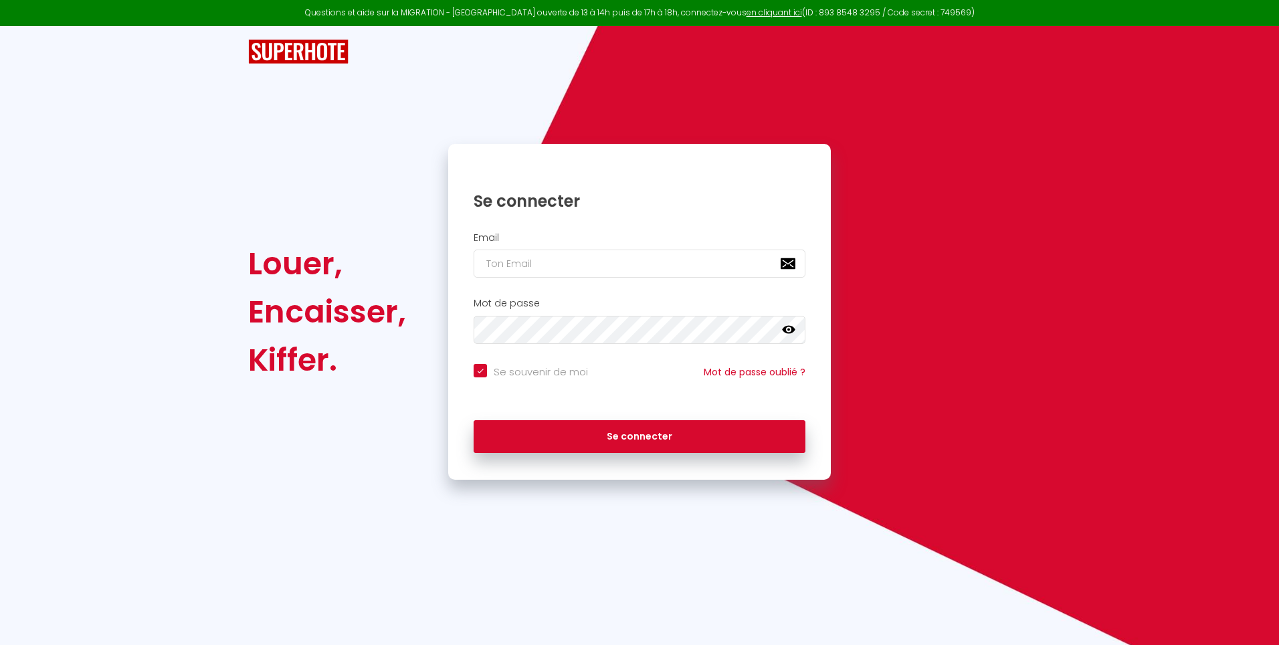
checkbox input "true"
click at [516, 262] on input "email" at bounding box center [640, 263] width 332 height 28
type input "b"
checkbox input "true"
type input "be"
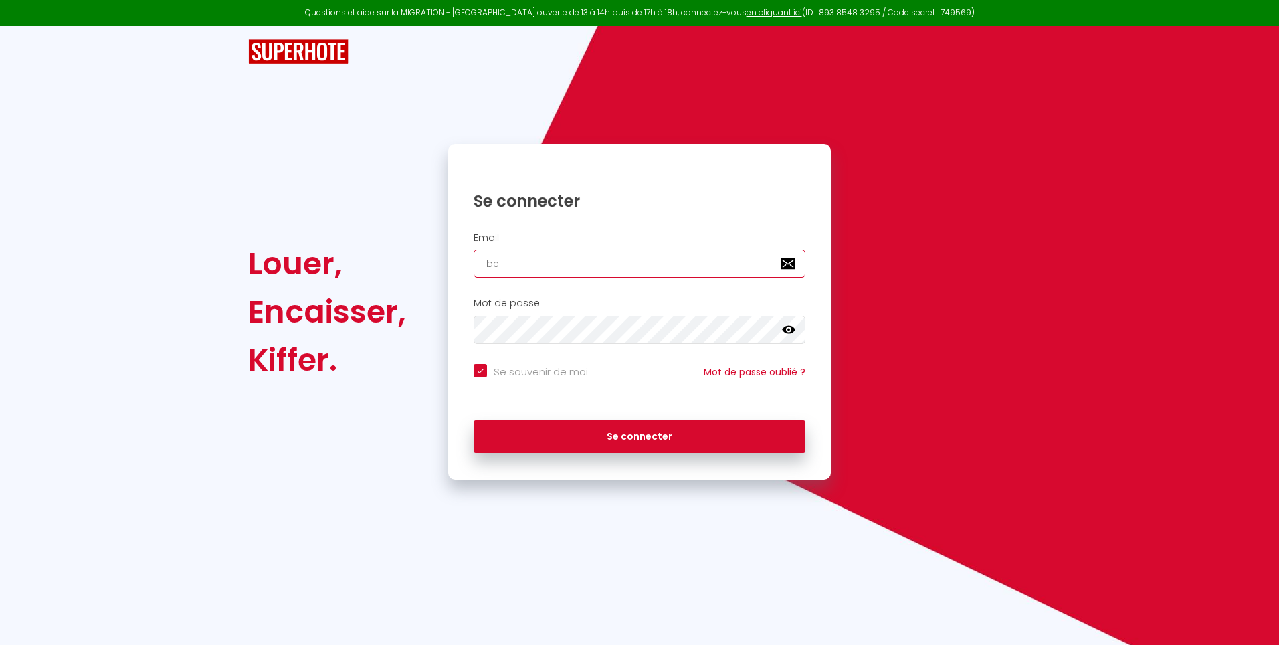
checkbox input "true"
type input "bea"
checkbox input "true"
type input "bean"
checkbox input "true"
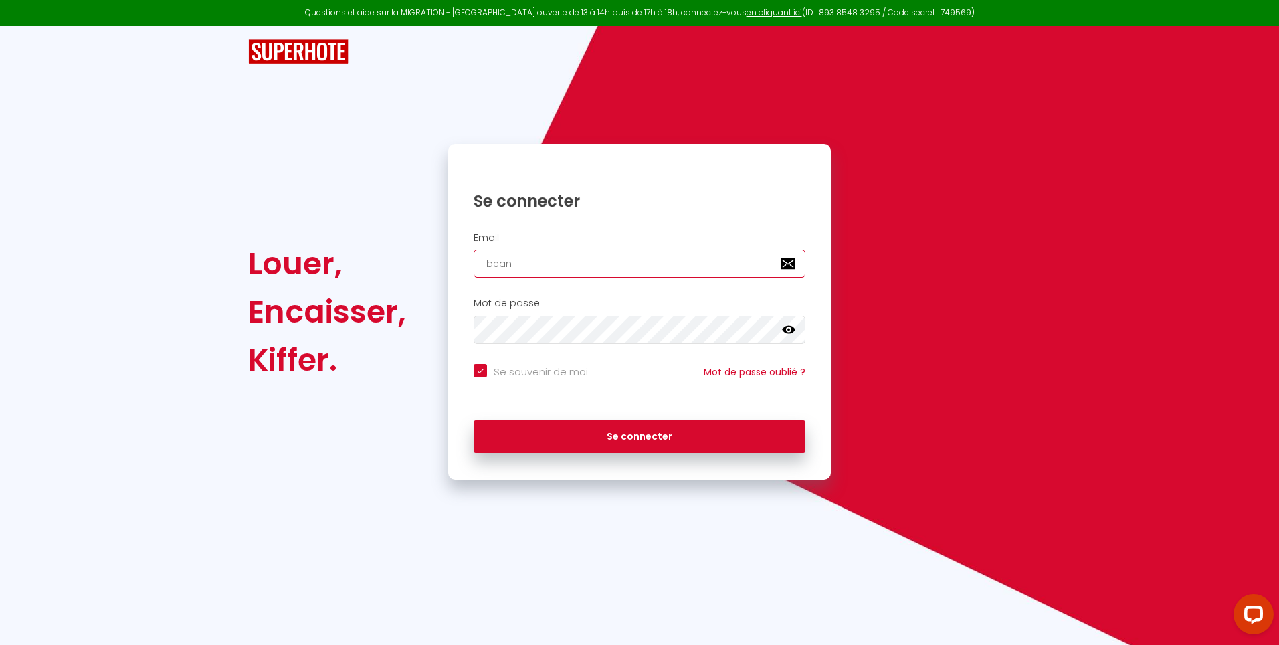
type input "[PERSON_NAME]"
checkbox input "true"
type input "beanet"
checkbox input "true"
type input "beanet@"
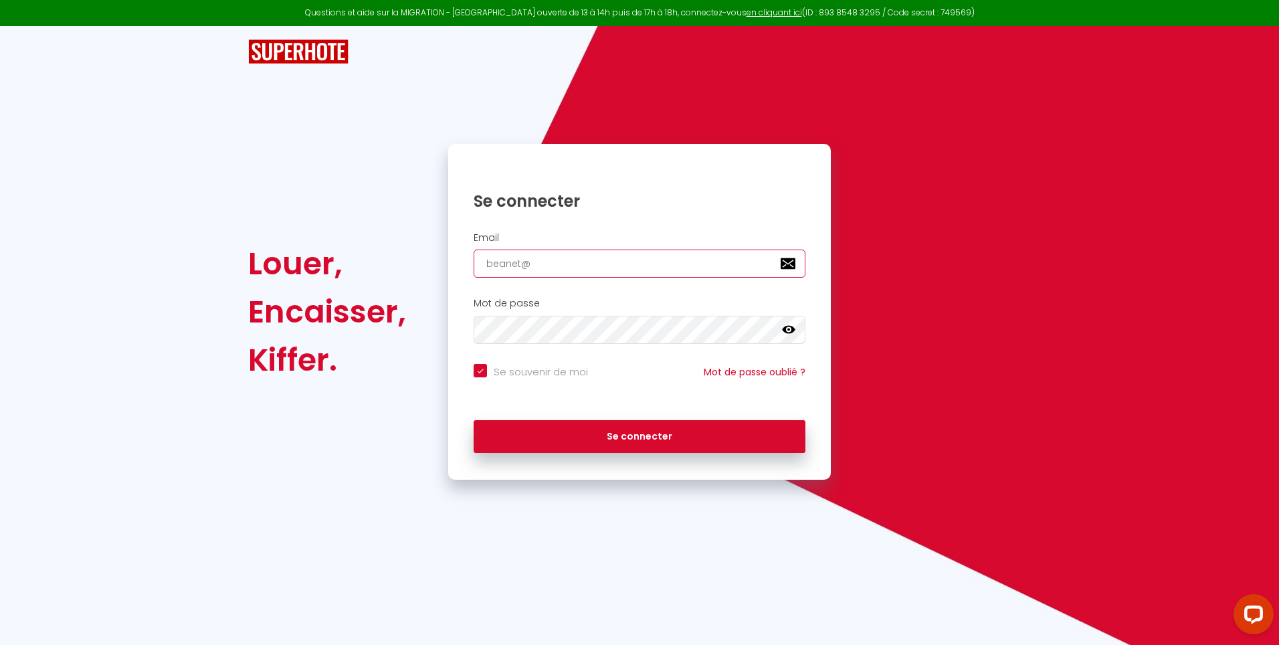
checkbox input "true"
type input "beanet@o"
checkbox input "true"
type input "beanet@ou"
checkbox input "true"
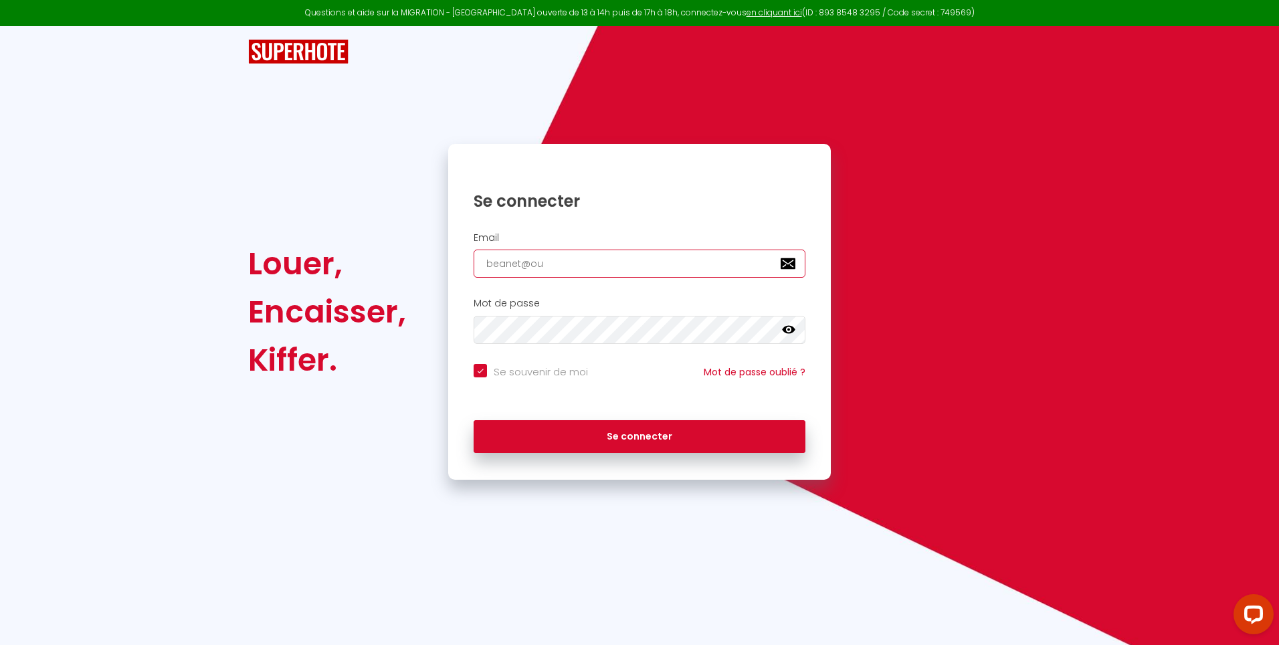
type input "beanet@out"
checkbox input "true"
type input "beanet@outl"
checkbox input "true"
type input "beanet@outlo"
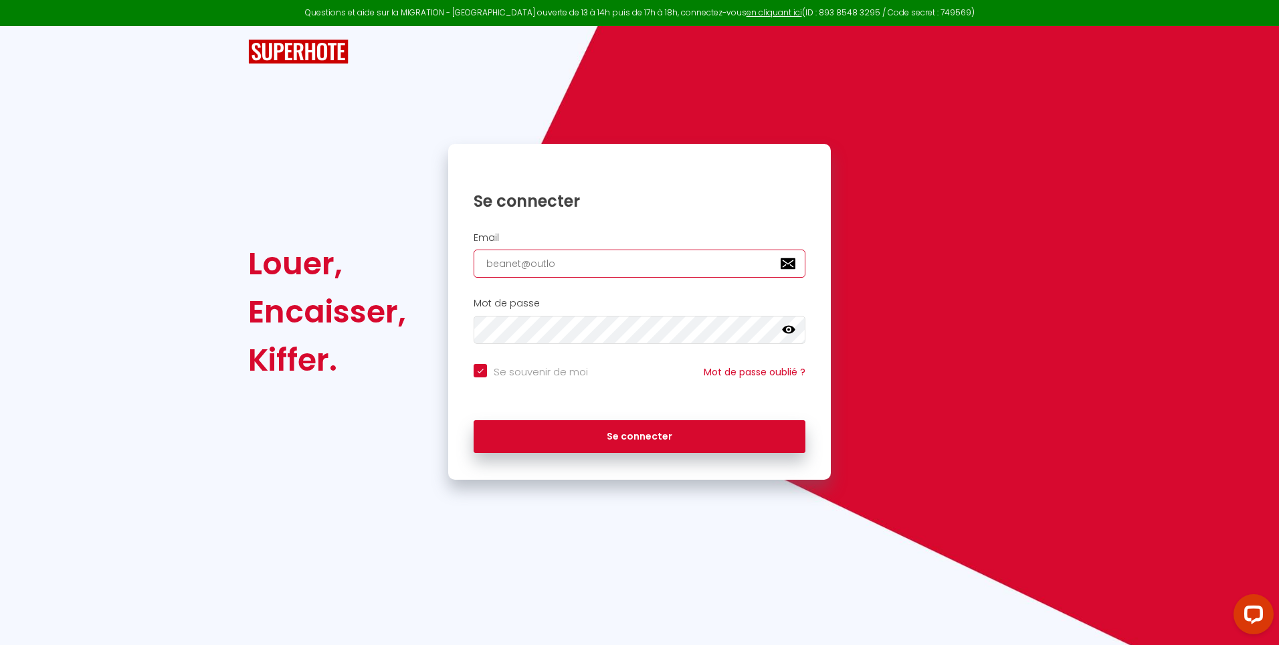
checkbox input "true"
type input "beanet@outloo"
checkbox input "true"
type input "[EMAIL_ADDRESS]"
checkbox input "true"
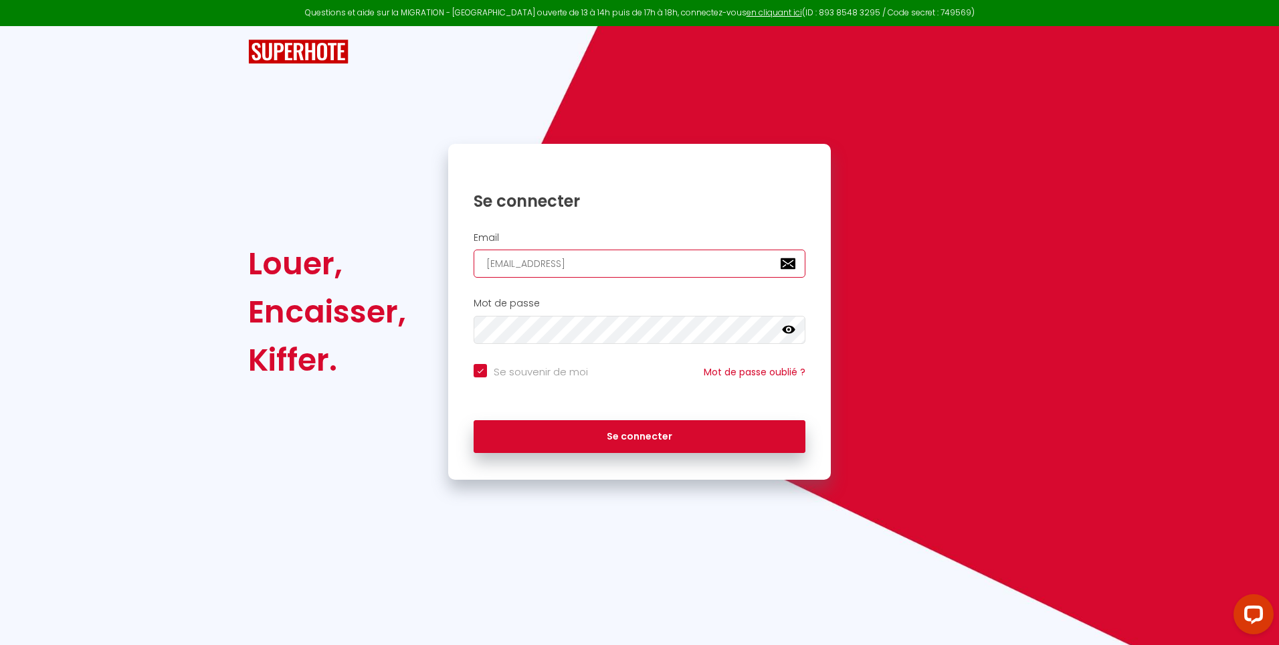
type input "[EMAIL_ADDRESS]."
checkbox input "true"
type input "beanet@outlook.f"
checkbox input "true"
type input "[EMAIL_ADDRESS][DOMAIN_NAME]"
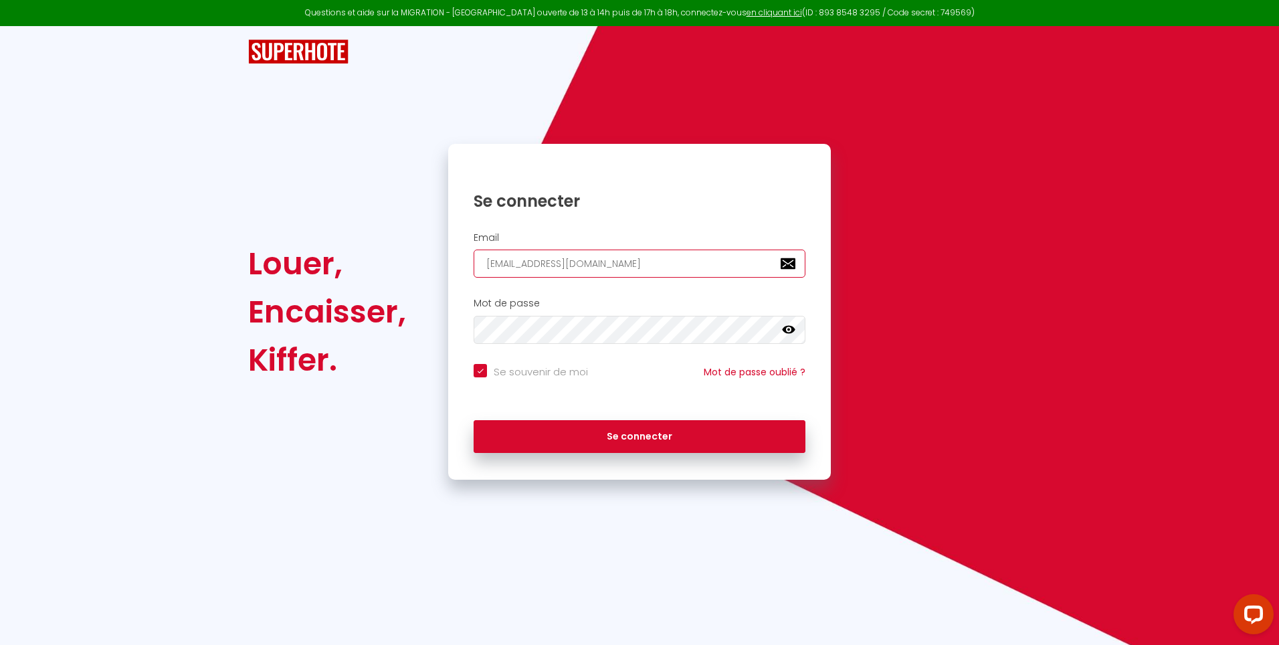
checkbox input "true"
type input "[EMAIL_ADDRESS][DOMAIN_NAME]"
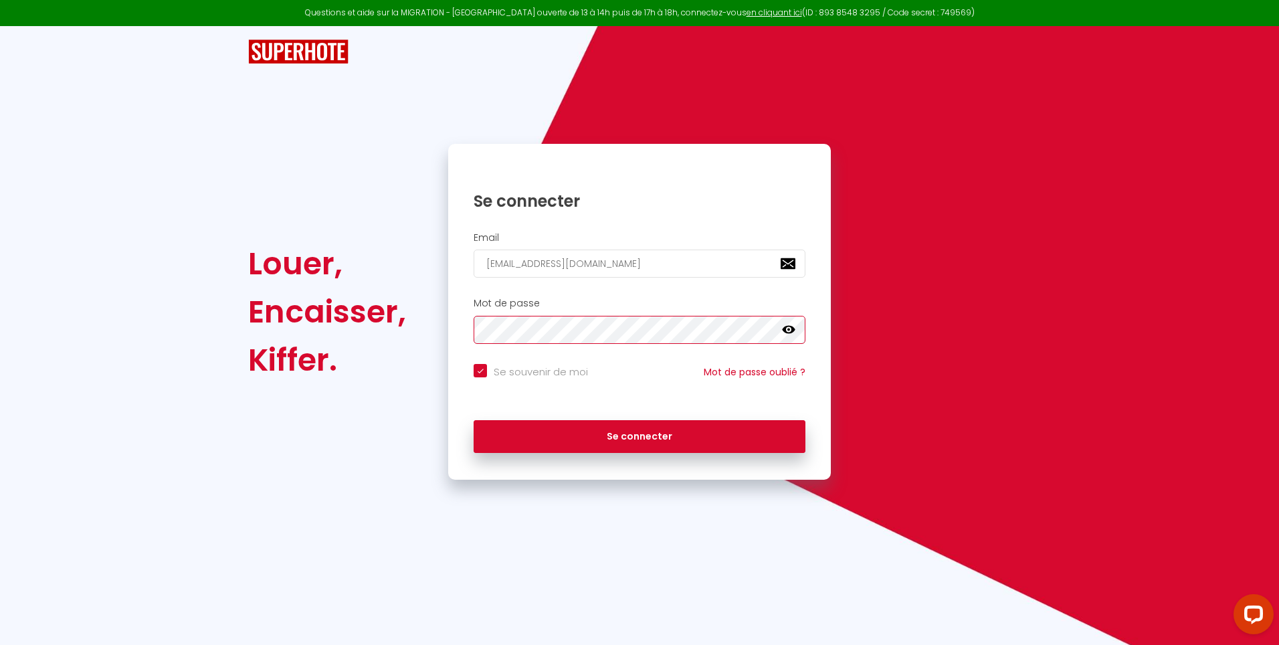
click at [474, 420] on button "Se connecter" at bounding box center [640, 436] width 332 height 33
checkbox input "true"
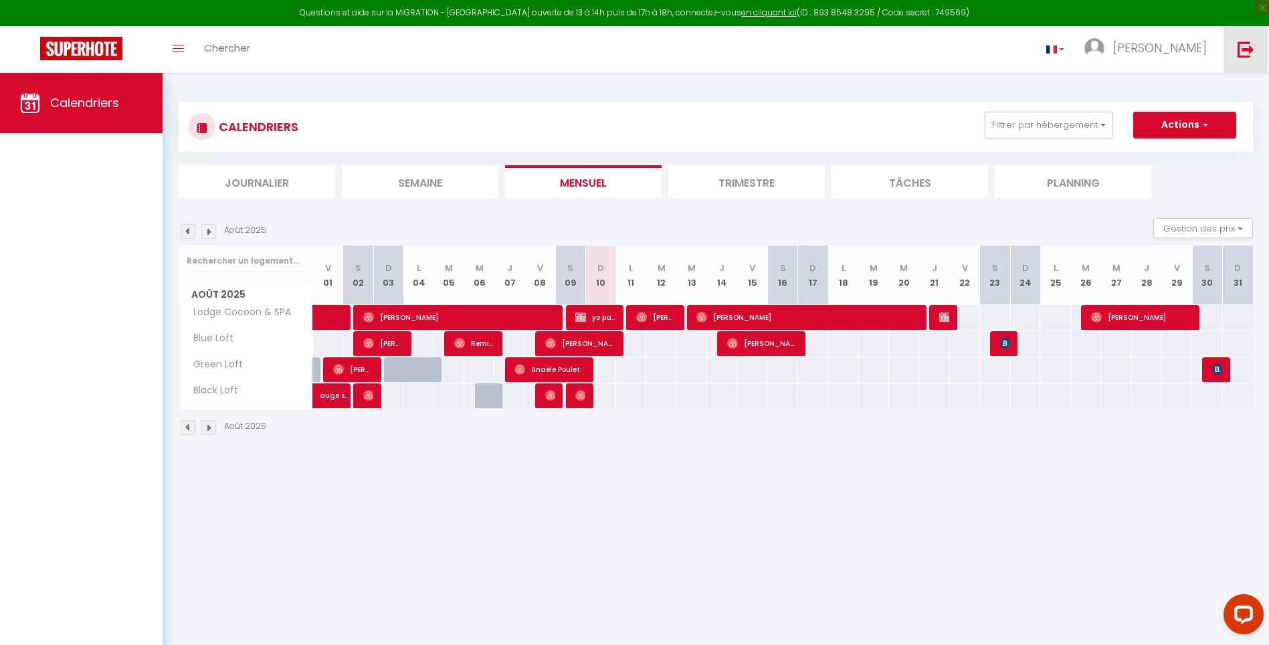
click at [1245, 45] on img at bounding box center [1245, 49] width 17 height 17
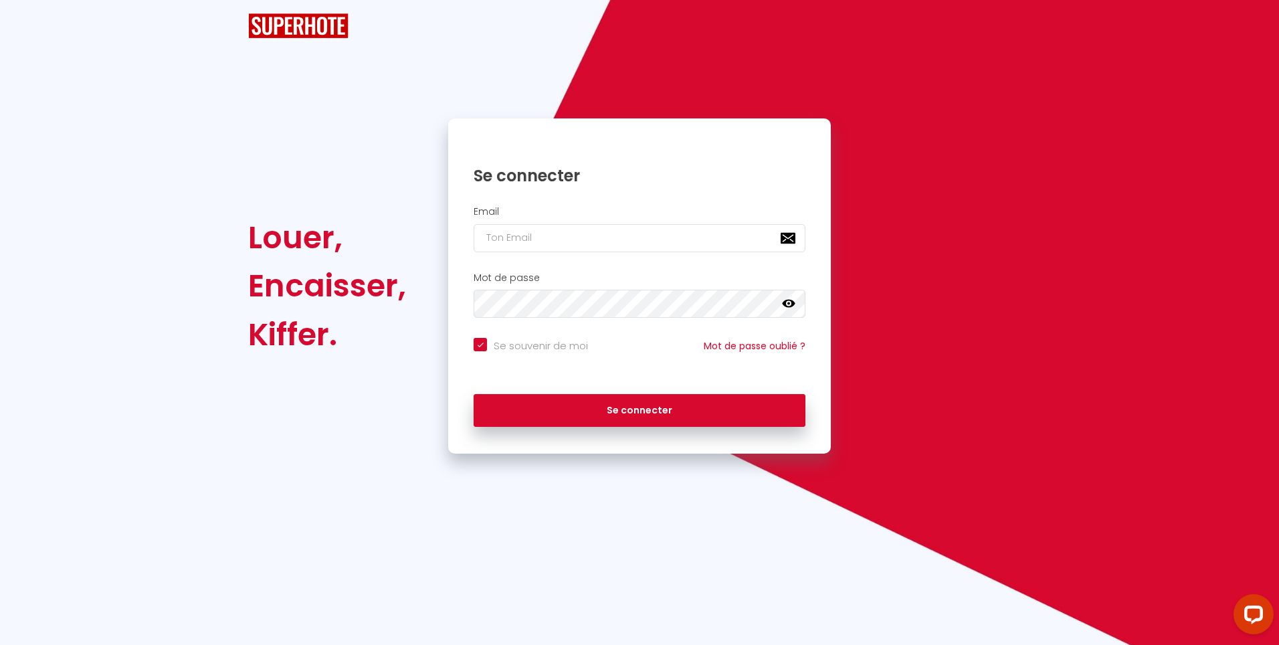
checkbox input "true"
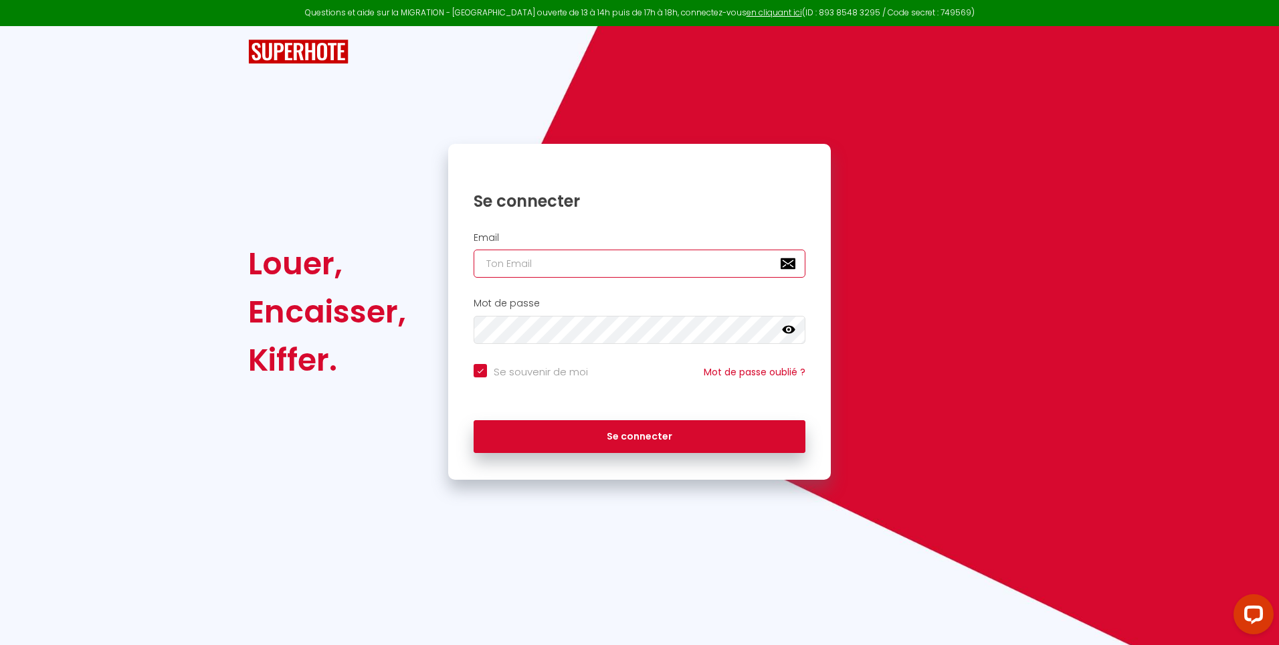
click at [568, 265] on input "email" at bounding box center [640, 263] width 332 height 28
type input "m"
checkbox input "true"
type input "mi"
checkbox input "true"
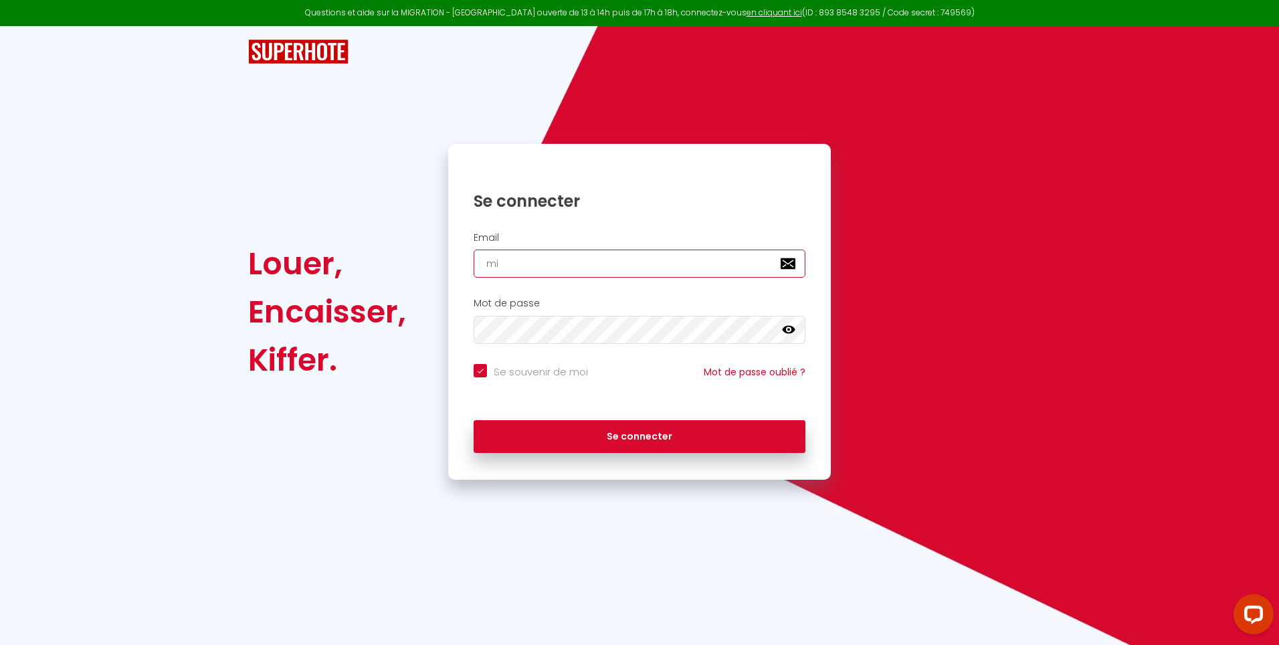
type input "mik"
checkbox input "true"
type input "[PERSON_NAME]"
checkbox input "true"
type input "mika3"
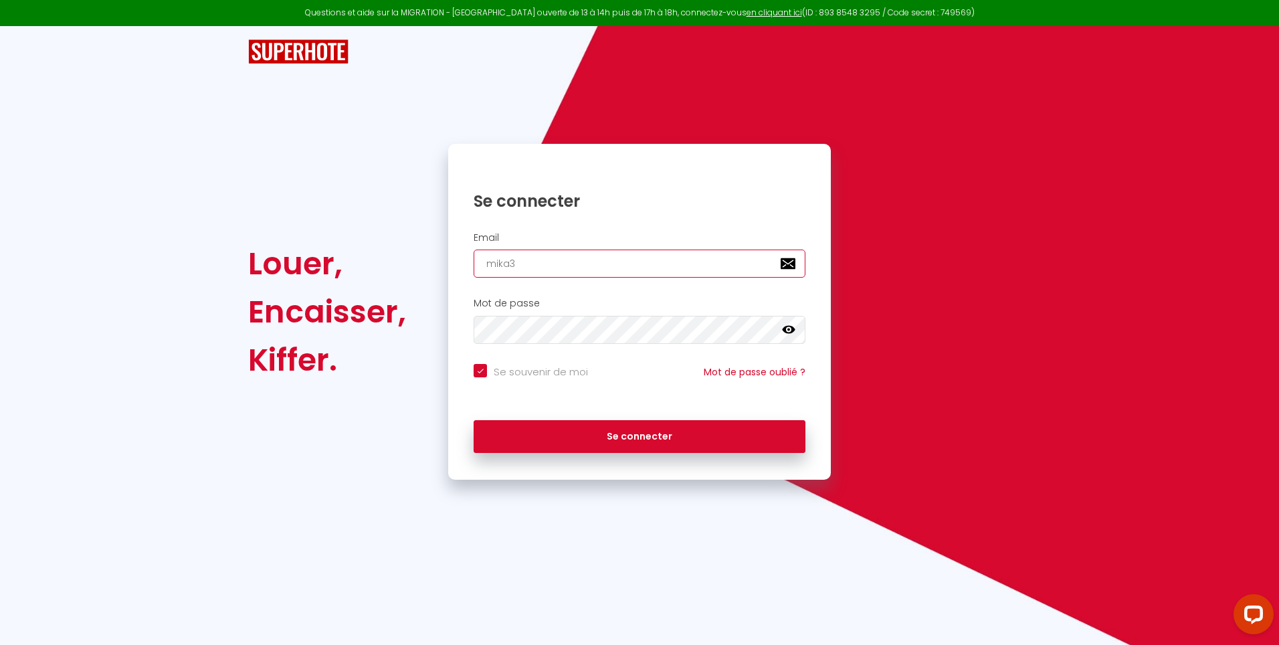
checkbox input "true"
type input "mika30"
checkbox input "true"
type input "mika30s"
checkbox input "true"
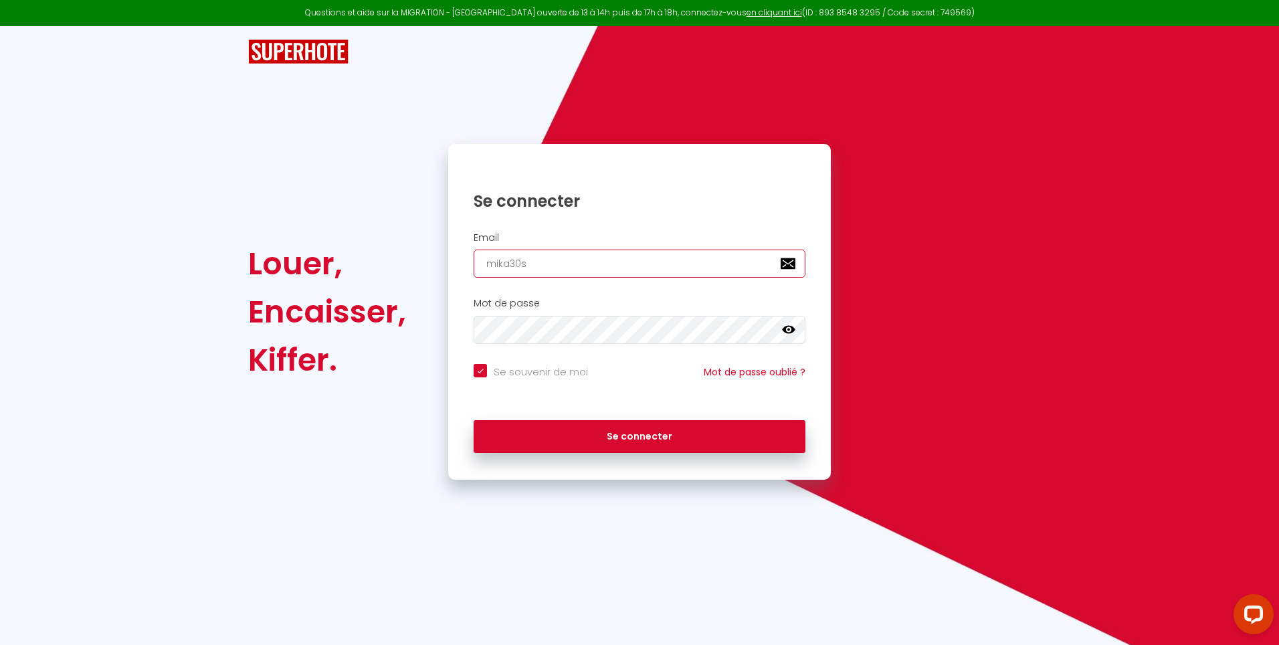
type input "mika30ss"
checkbox input "true"
type input "mika30ss@"
checkbox input "true"
type input "mika30ss@h"
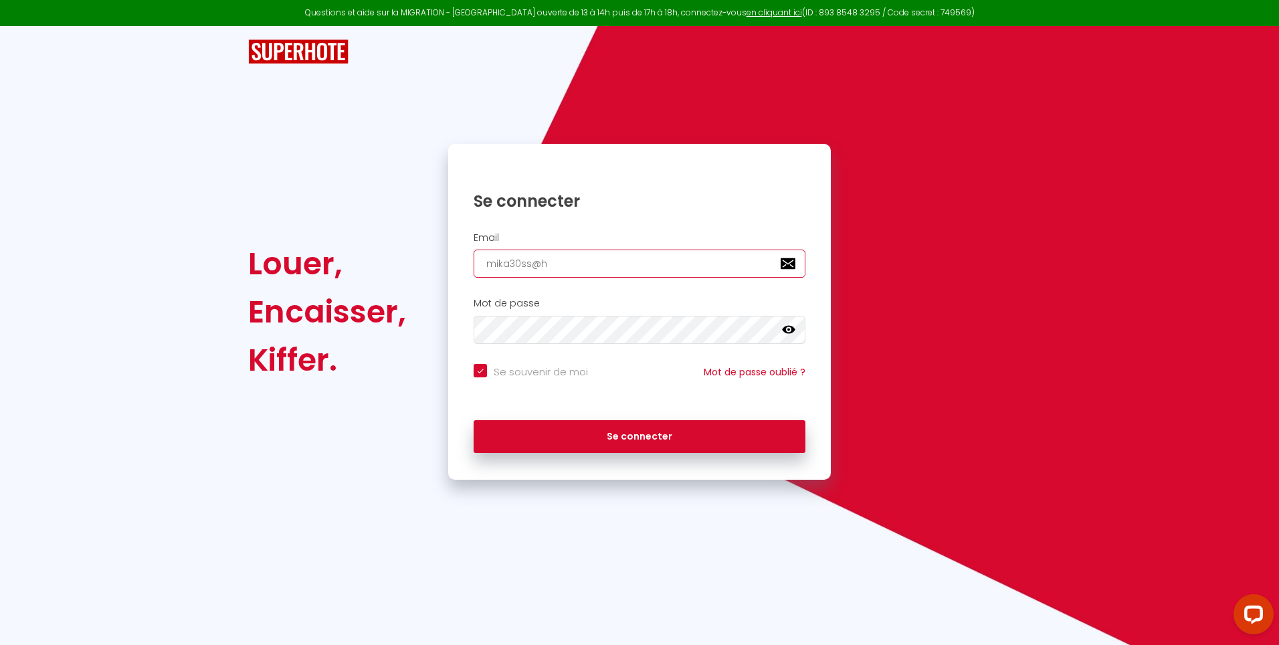
checkbox input "true"
type input "mika30ss@ho"
checkbox input "true"
type input "mika30ss@hot"
checkbox input "true"
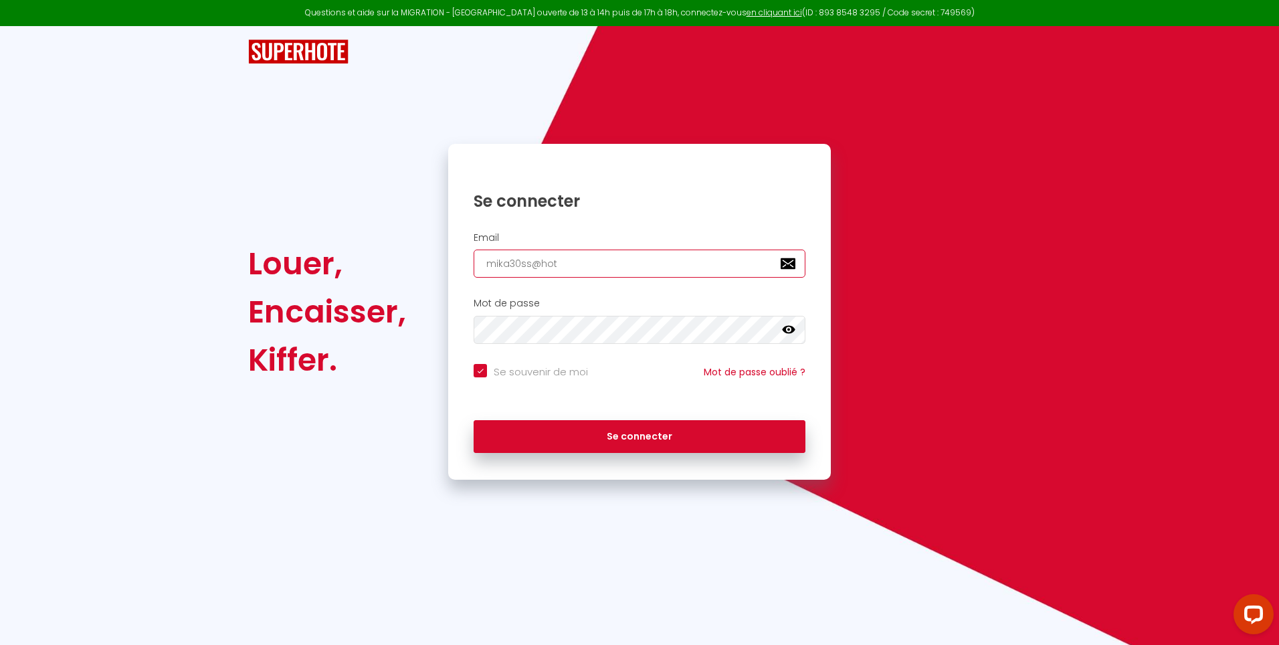
type input "mika30ss@hotm"
checkbox input "true"
type input "mika30ss@hotma"
checkbox input "true"
type input "mika30ss@hotmai"
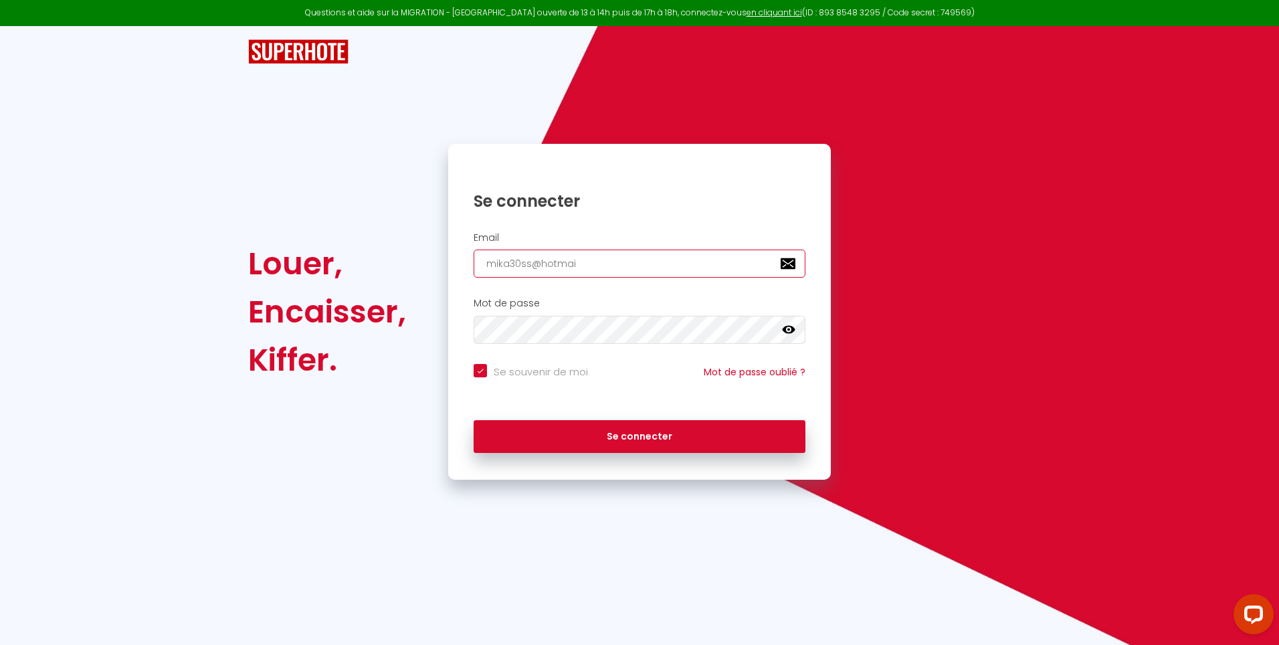
checkbox input "true"
type input "[EMAIL_ADDRESS]"
checkbox input "true"
type input "[EMAIL_ADDRESS]."
checkbox input "true"
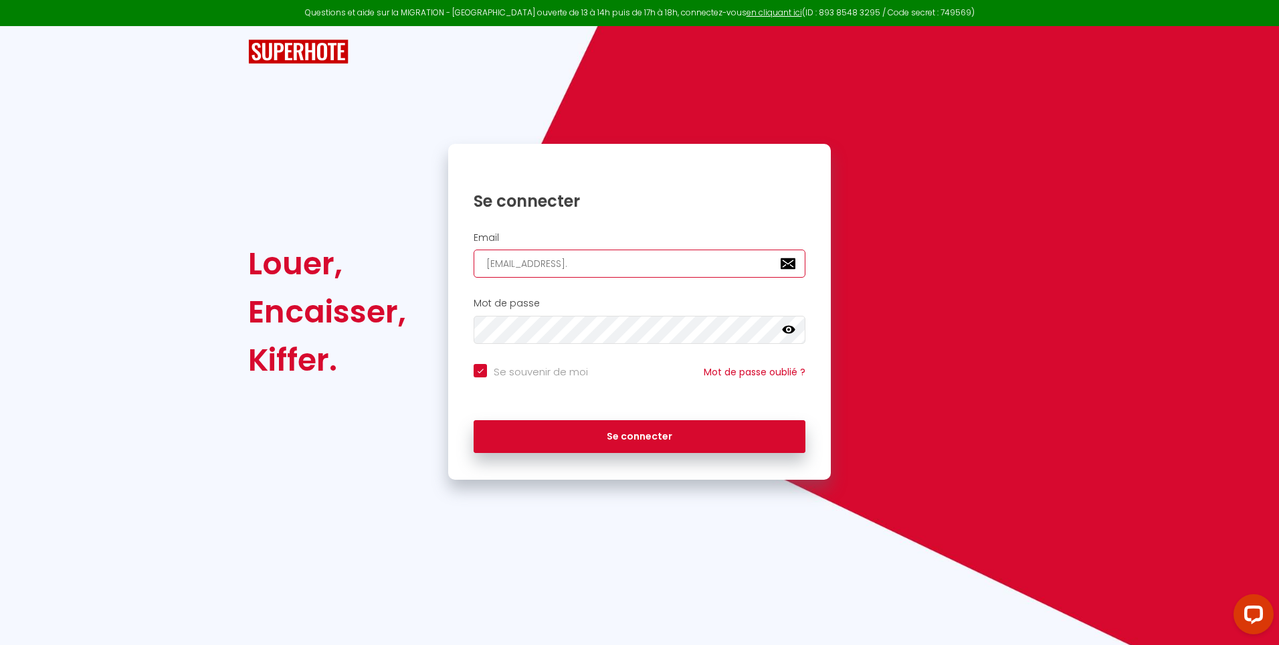
type input "mika30ss@hotmail.f"
checkbox input "true"
type input "[EMAIL_ADDRESS][DOMAIN_NAME]"
checkbox input "true"
type input "[EMAIL_ADDRESS][DOMAIN_NAME]"
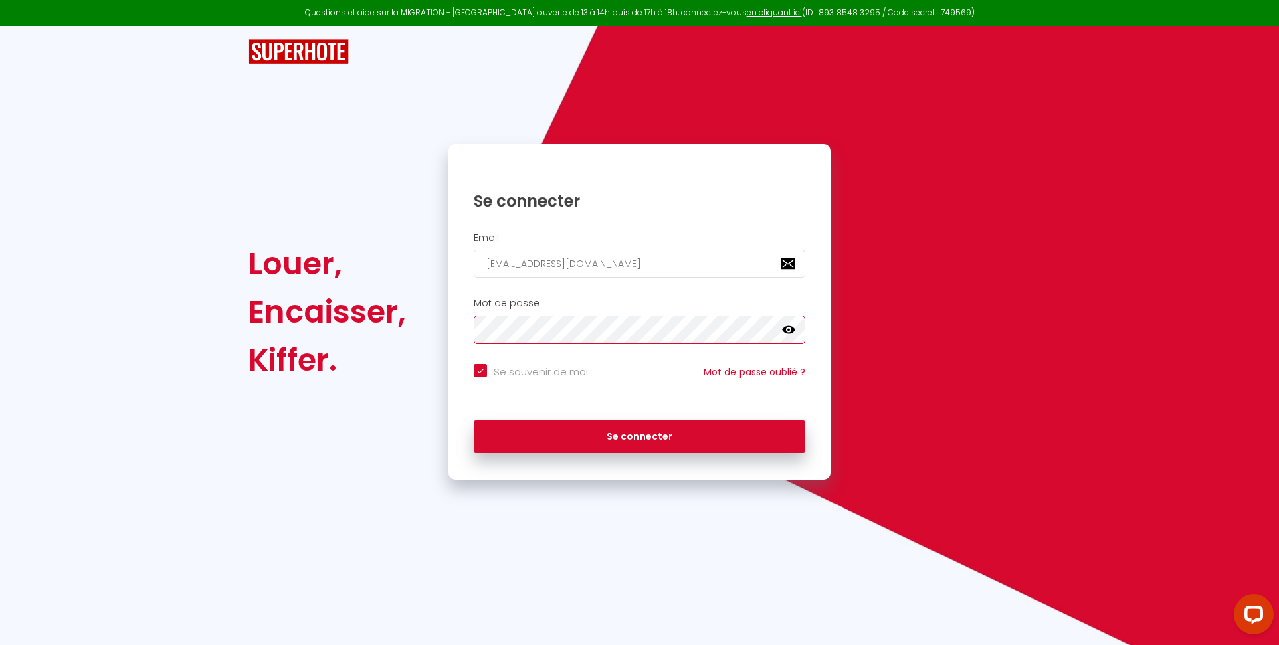
click at [474, 420] on button "Se connecter" at bounding box center [640, 436] width 332 height 33
checkbox input "true"
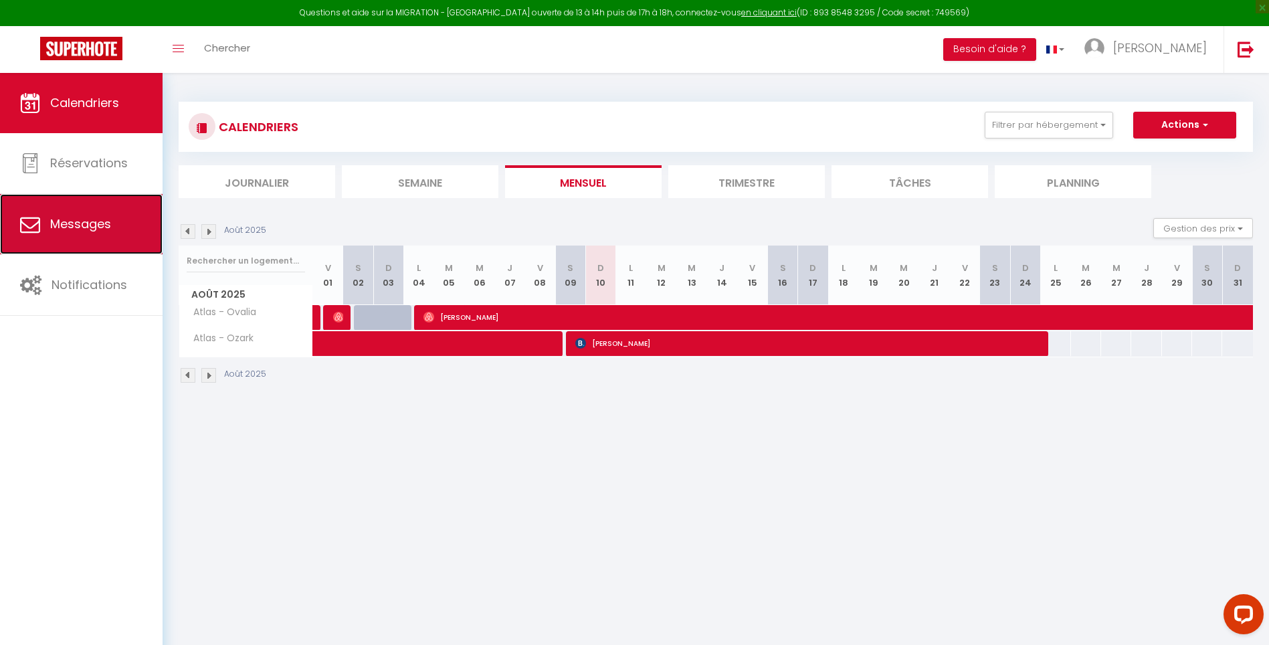
click at [102, 231] on span "Messages" at bounding box center [80, 223] width 61 height 17
select select "message"
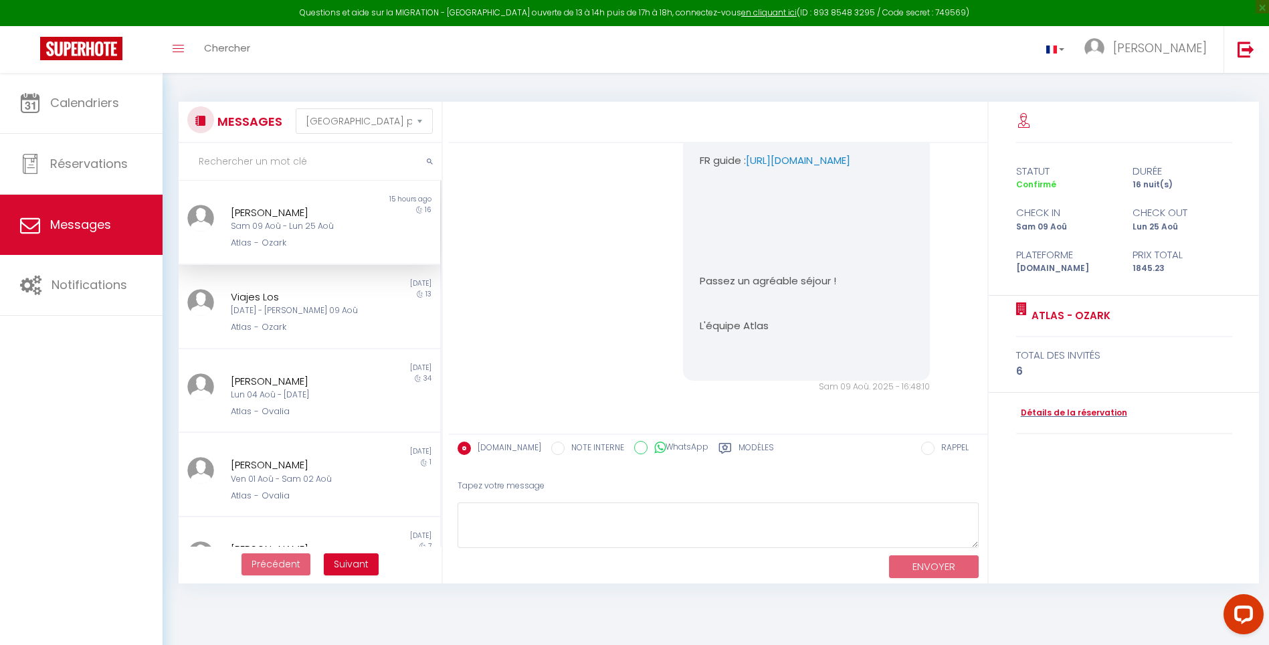
scroll to position [3217, 0]
